Goal: Information Seeking & Learning: Find specific page/section

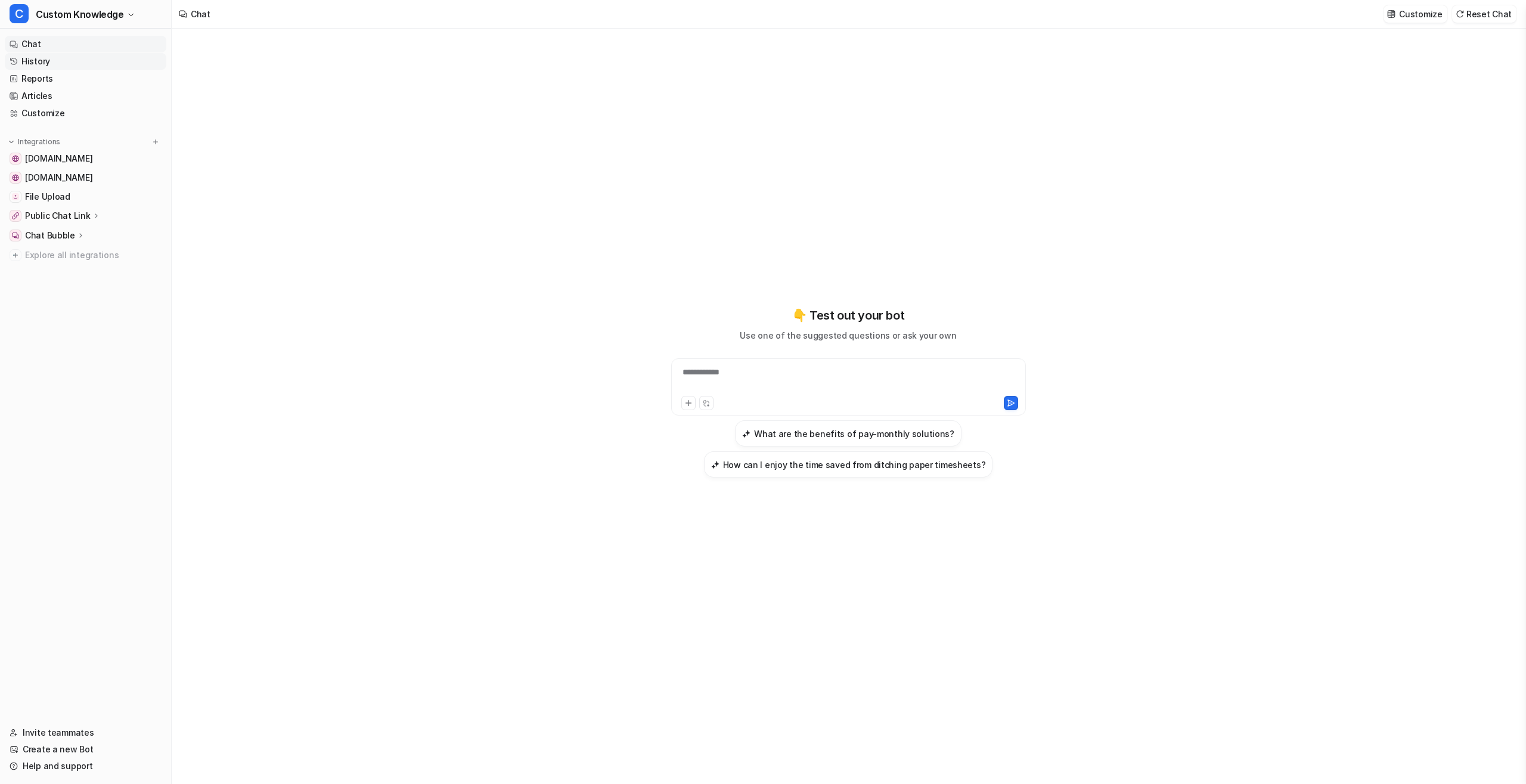
click at [50, 61] on link "History" at bounding box center [85, 61] width 161 height 17
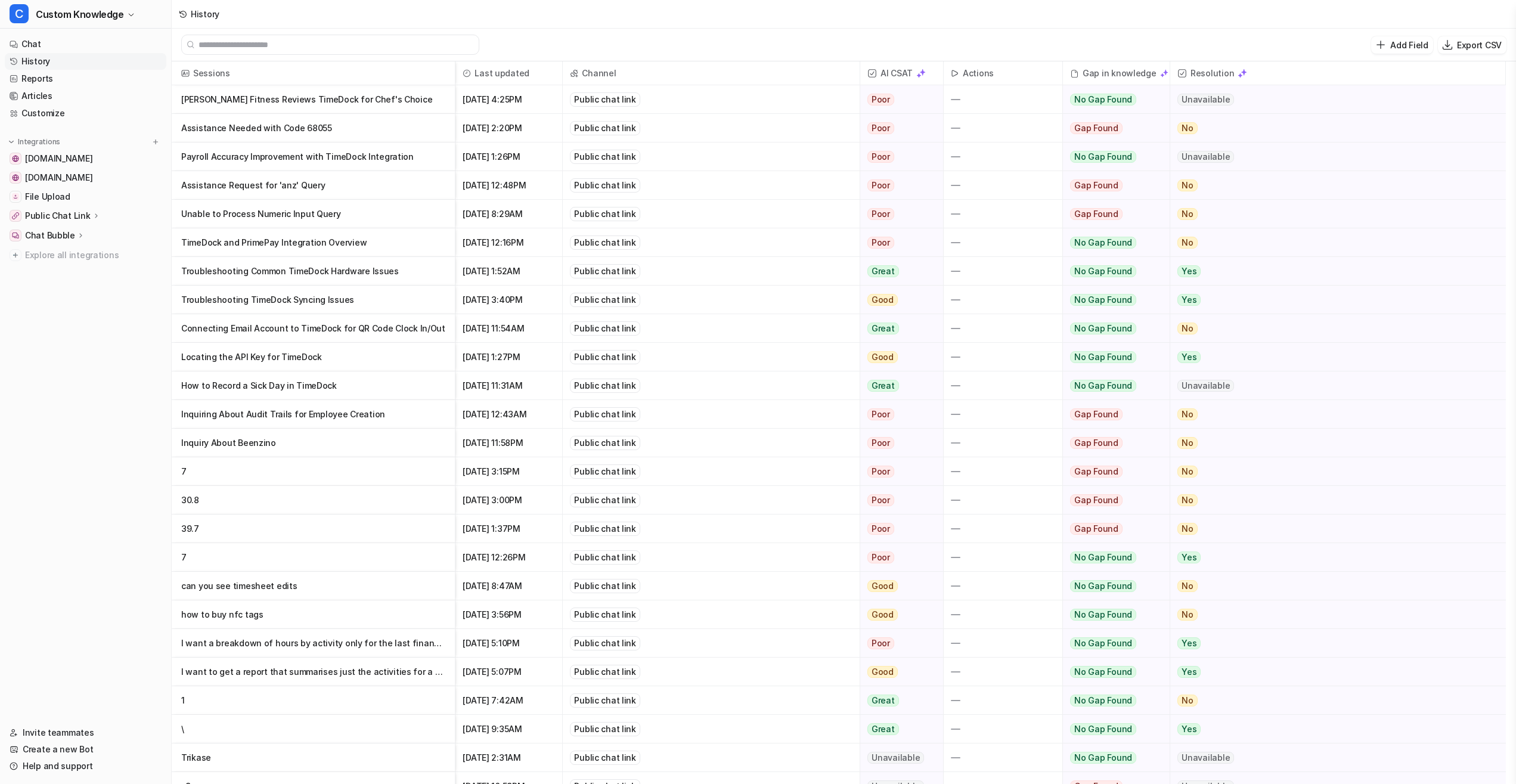
click at [289, 125] on p "Assistance Needed with Code 68055" at bounding box center [313, 128] width 264 height 29
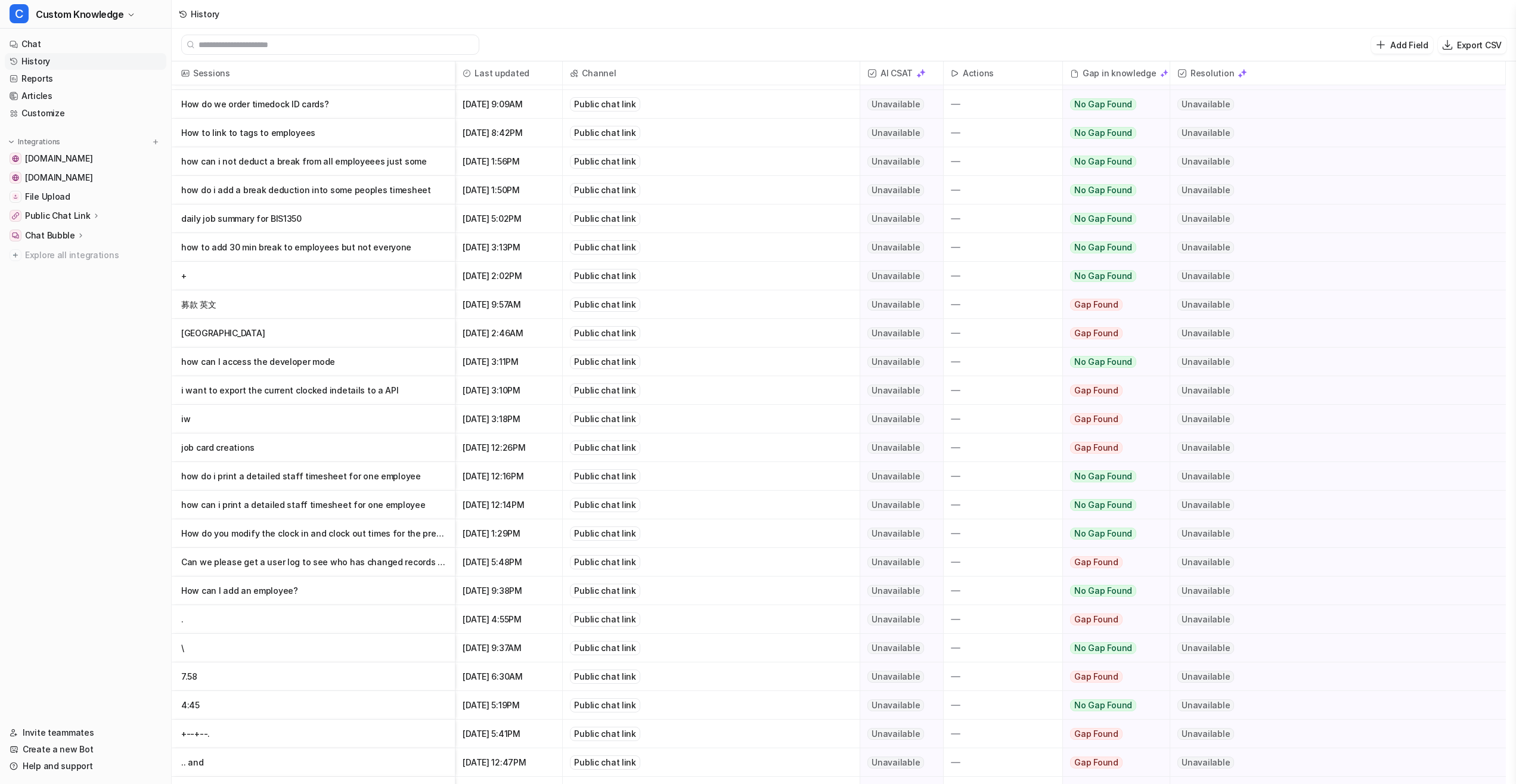
scroll to position [2007, 0]
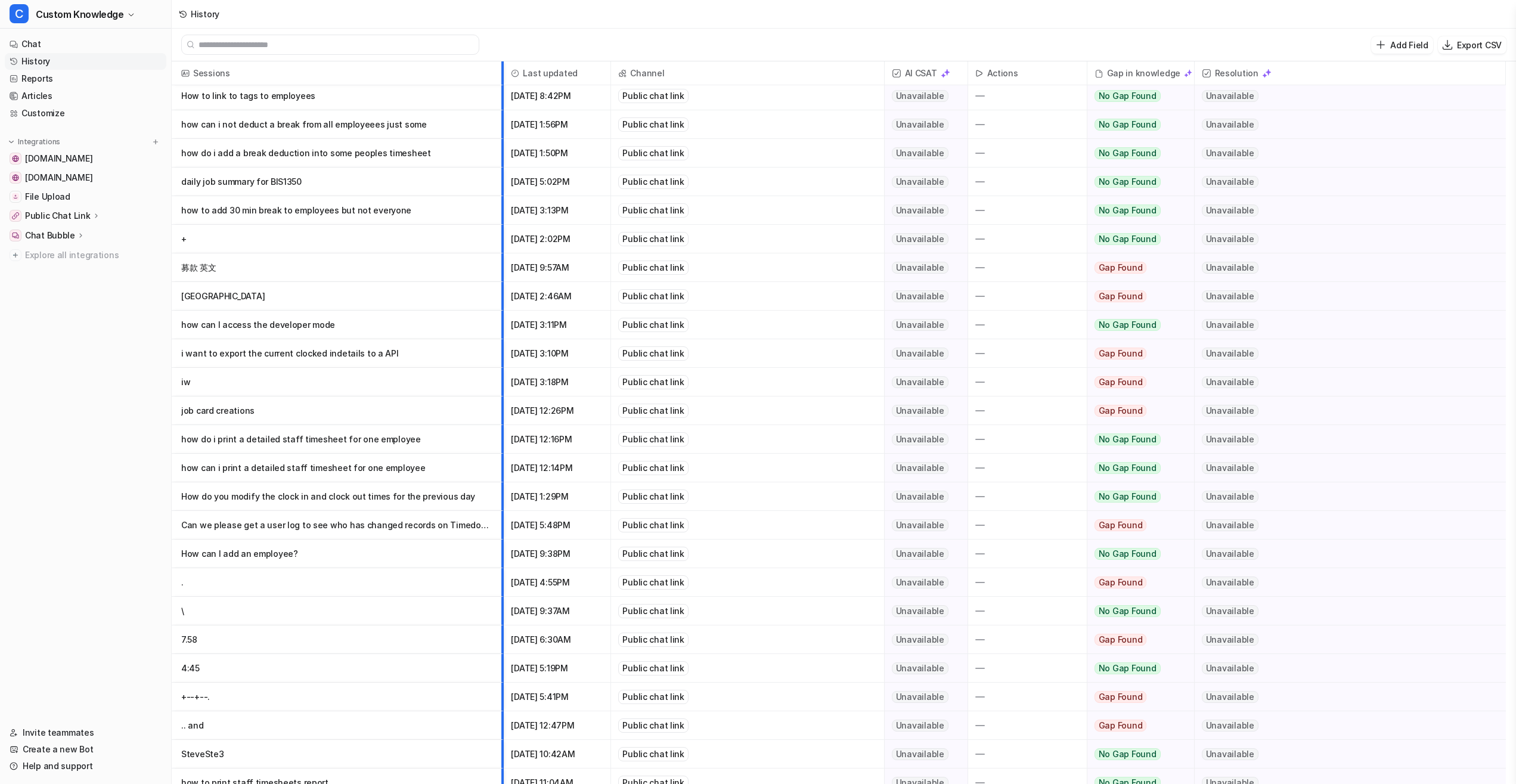
click at [500, 75] on div at bounding box center [498, 73] width 6 height 23
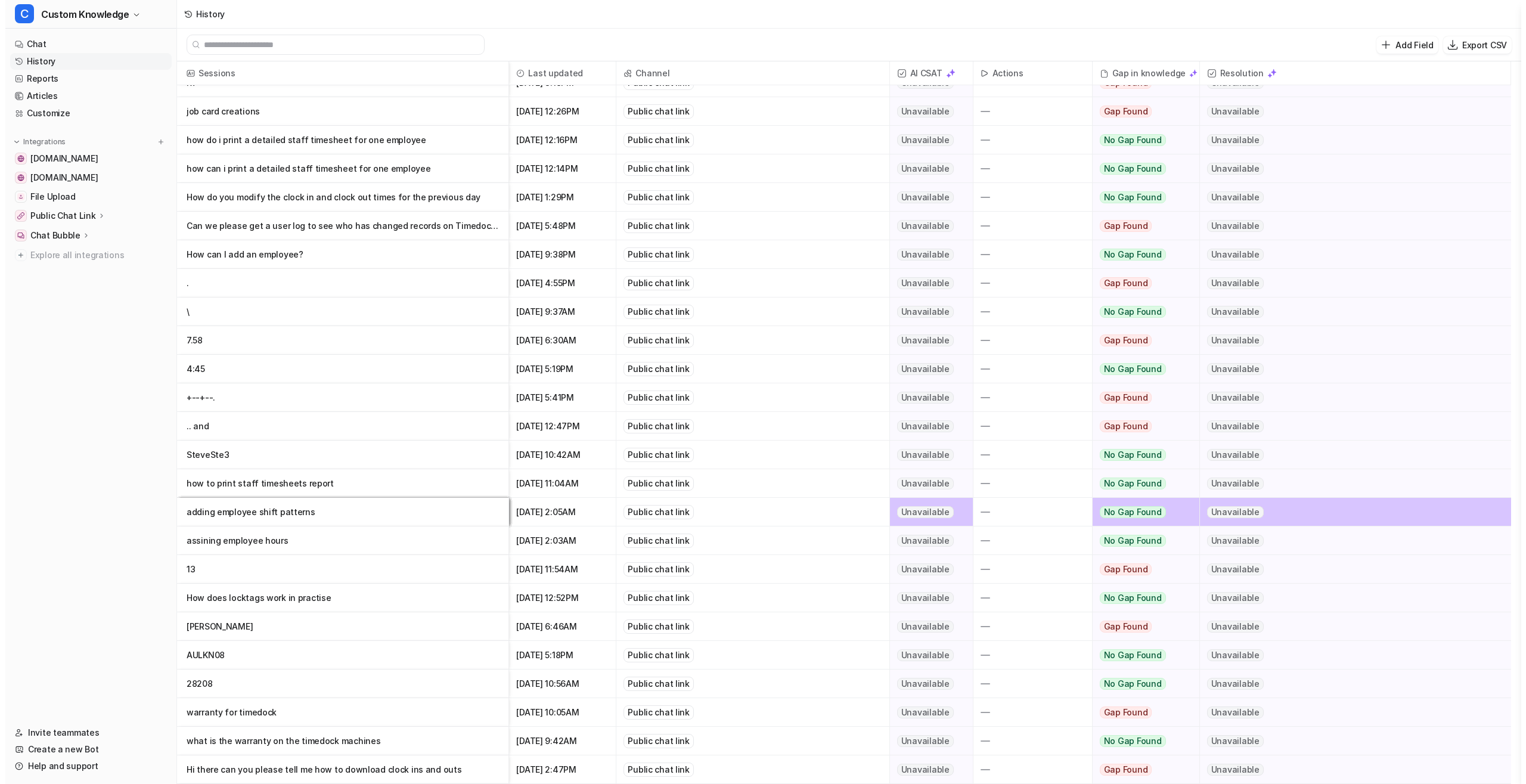
scroll to position [2371, 0]
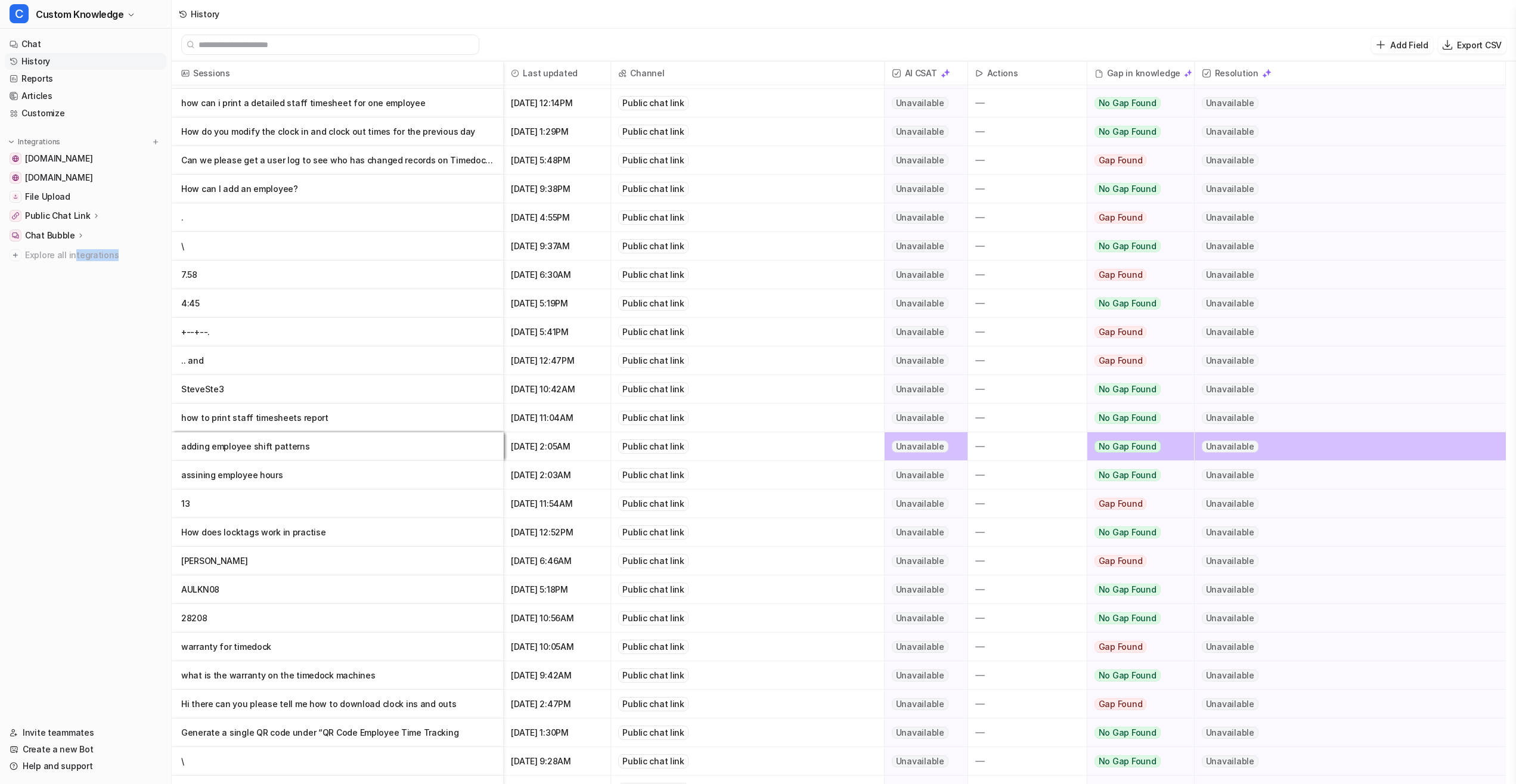
drag, startPoint x: 399, startPoint y: 406, endPoint x: 73, endPoint y: 436, distance: 327.4
click at [181, 432] on p "how to print staff timesheets report" at bounding box center [337, 418] width 312 height 29
click at [72, 451] on nav "Chat History Reports Articles Customize Integrations [DOMAIN_NAME] [DOMAIN_NAME…" at bounding box center [86, 372] width 171 height 684
click at [1347, 472] on div "Unavailable" at bounding box center [1350, 475] width 311 height 28
click at [1345, 410] on div "Unavailable" at bounding box center [1350, 418] width 311 height 28
